Goal: Transaction & Acquisition: Book appointment/travel/reservation

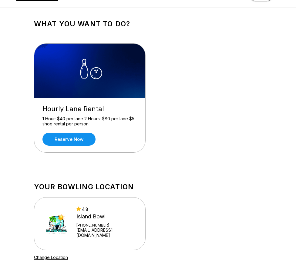
scroll to position [30, 0]
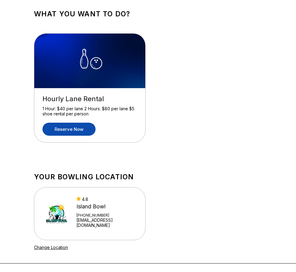
click at [71, 127] on link "Reserve now" at bounding box center [68, 129] width 53 height 13
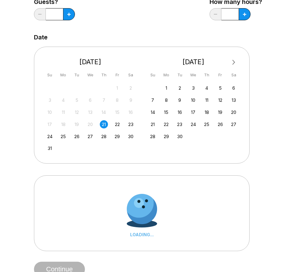
scroll to position [91, 0]
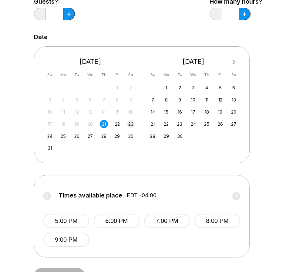
click at [134, 125] on div "23" at bounding box center [131, 124] width 8 height 8
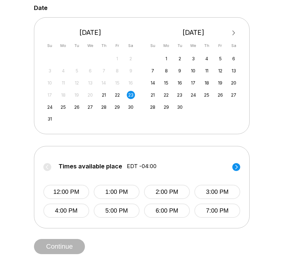
scroll to position [152, 0]
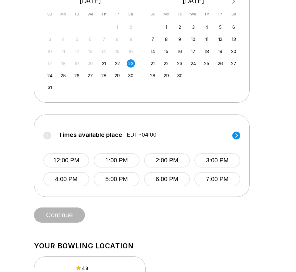
click at [237, 137] on circle at bounding box center [236, 136] width 8 height 8
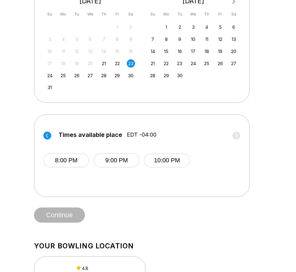
click at [50, 135] on circle at bounding box center [47, 136] width 8 height 8
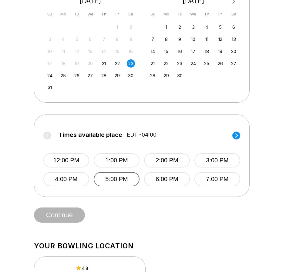
click at [97, 179] on button "5:00 PM" at bounding box center [117, 179] width 46 height 14
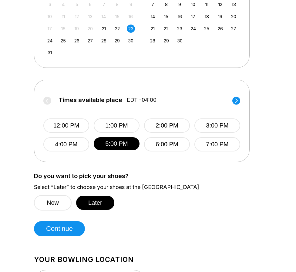
scroll to position [243, 0]
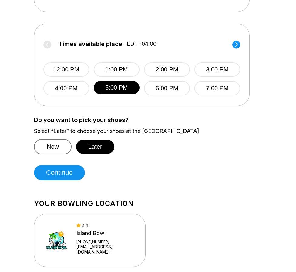
click at [45, 145] on button "Now" at bounding box center [53, 146] width 38 height 15
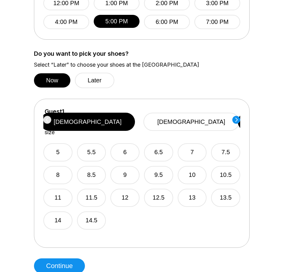
scroll to position [334, 0]
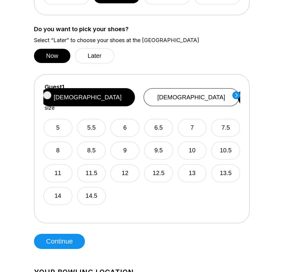
click at [190, 97] on button "[DEMOGRAPHIC_DATA]" at bounding box center [191, 97] width 96 height 18
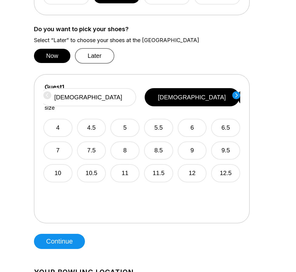
drag, startPoint x: 110, startPoint y: 57, endPoint x: 106, endPoint y: 58, distance: 4.9
click at [111, 57] on button "Later" at bounding box center [94, 55] width 39 height 15
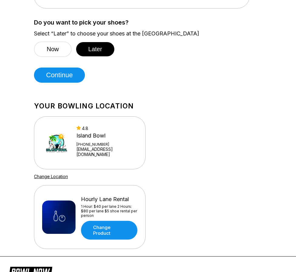
scroll to position [386, 0]
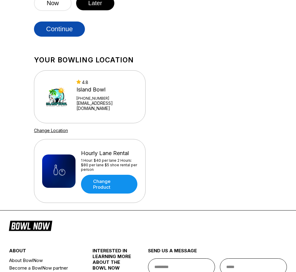
click at [58, 31] on button "Continue" at bounding box center [59, 29] width 51 height 15
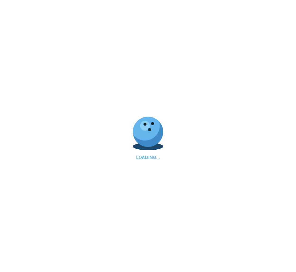
scroll to position [0, 0]
select select "**"
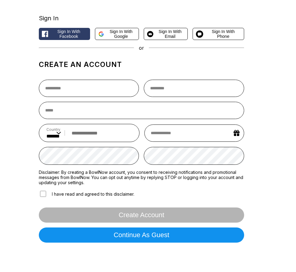
scroll to position [30, 0]
